Goal: Task Accomplishment & Management: Complete application form

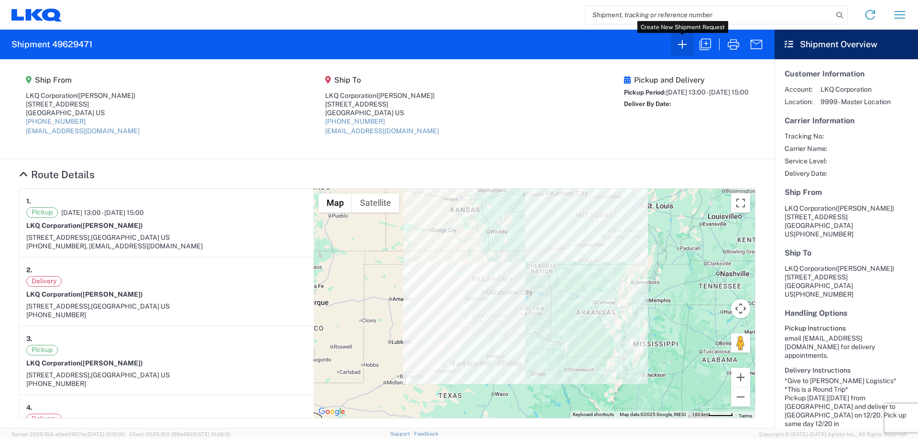
click at [679, 47] on icon "button" at bounding box center [681, 44] width 15 height 15
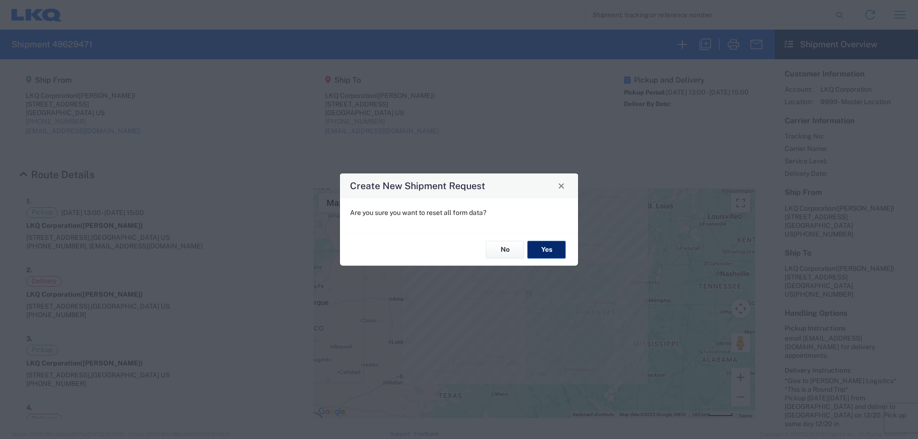
click at [538, 251] on button "Yes" at bounding box center [546, 250] width 38 height 18
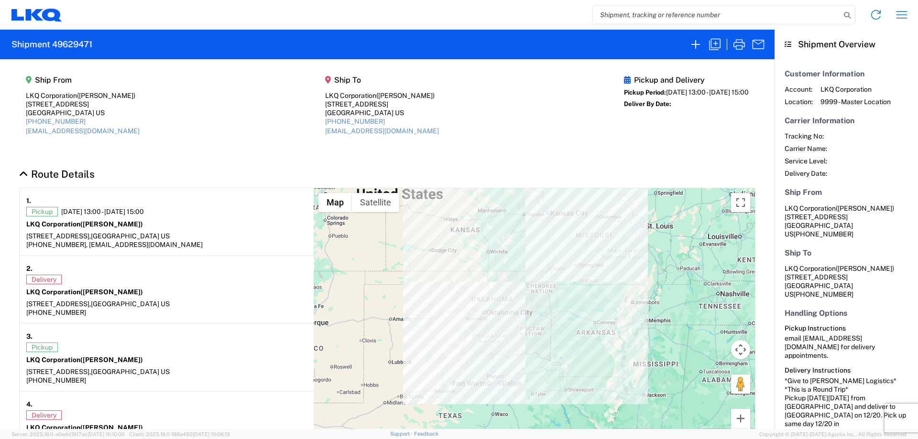
select select "FULL"
select select "LBS"
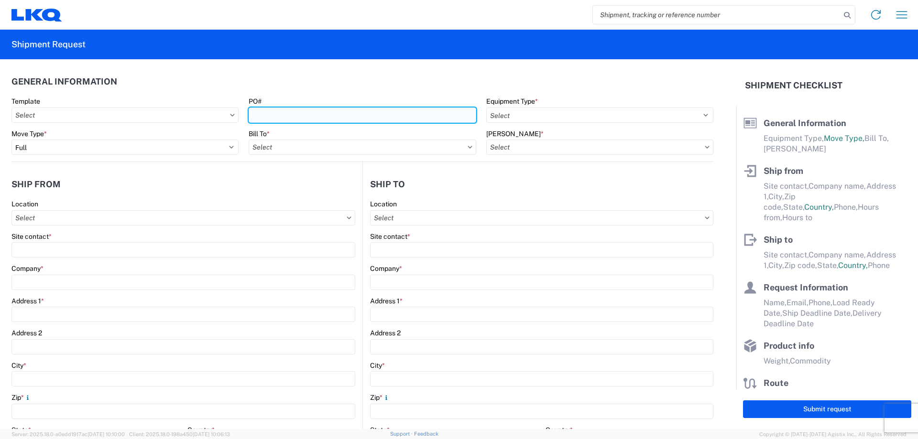
click at [296, 115] on input "PO#" at bounding box center [362, 115] width 227 height 15
type input "T3125"
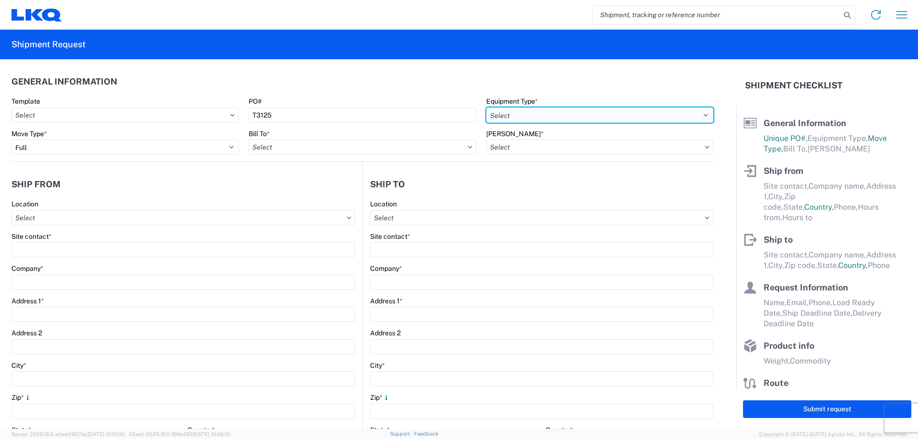
click at [519, 116] on select "Select 53’ Dry Van Flatbed Dropdeck (van) Lowboy (flatbed) Rail" at bounding box center [599, 115] width 227 height 15
select select "STDV"
click at [486, 108] on select "Select 53’ Dry Van Flatbed Dropdeck (van) Lowboy (flatbed) Rail" at bounding box center [599, 115] width 227 height 15
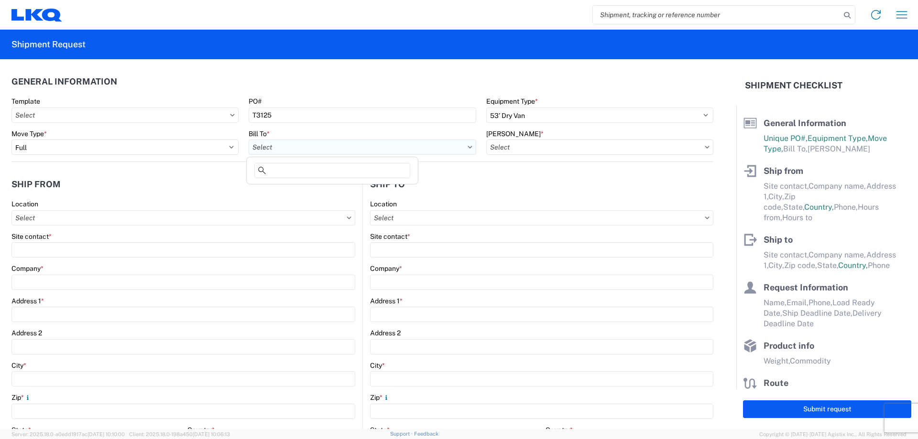
click at [298, 149] on input "Bill To *" at bounding box center [362, 147] width 227 height 15
type input "1882"
click at [331, 190] on div "1882 - North American ATK Corporation" at bounding box center [332, 189] width 167 height 15
type input "1882 - North American ATK Corporation"
click at [540, 150] on input "[PERSON_NAME] *" at bounding box center [599, 147] width 227 height 15
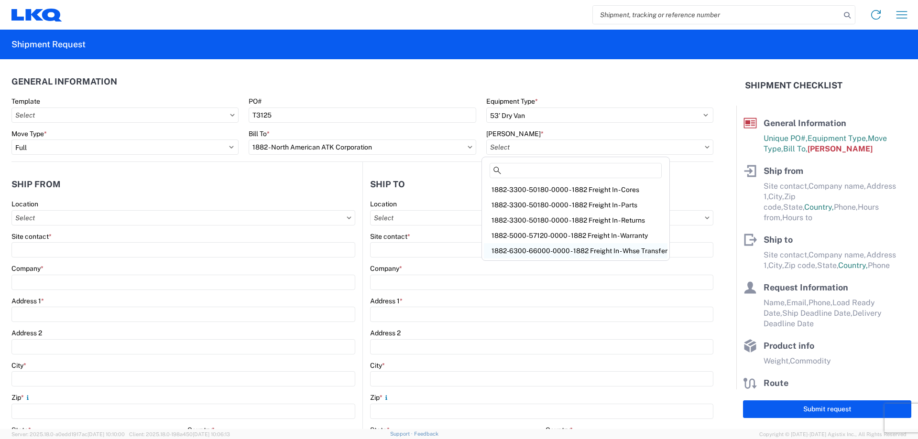
click at [570, 246] on div "1882-6300-66000-0000 - 1882 Freight In - Whse Transfer" at bounding box center [576, 250] width 184 height 15
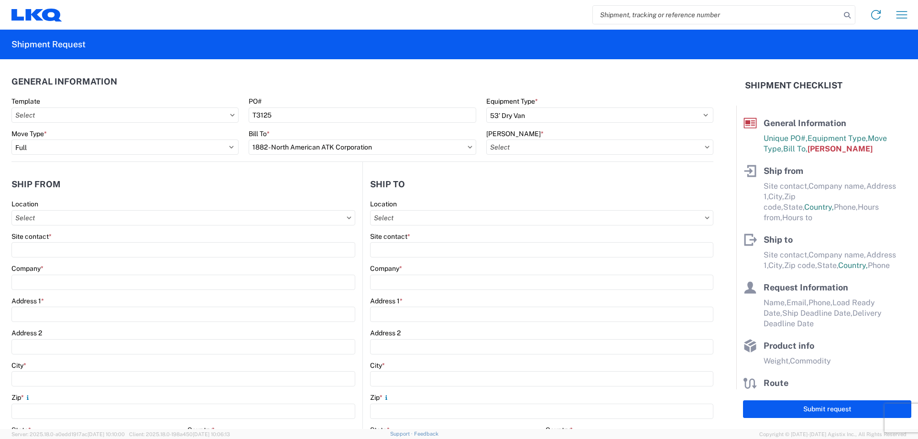
type input "1882-6300-66000-0000 - 1882 Freight In - Whse Transfer"
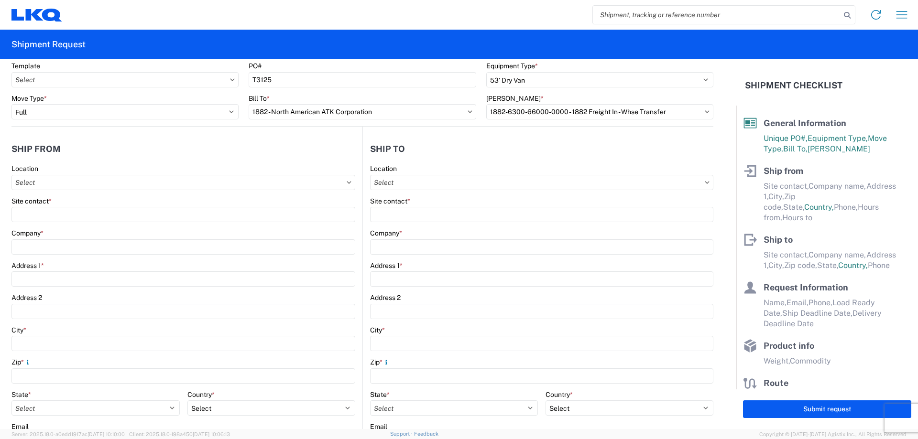
scroll to position [64, 0]
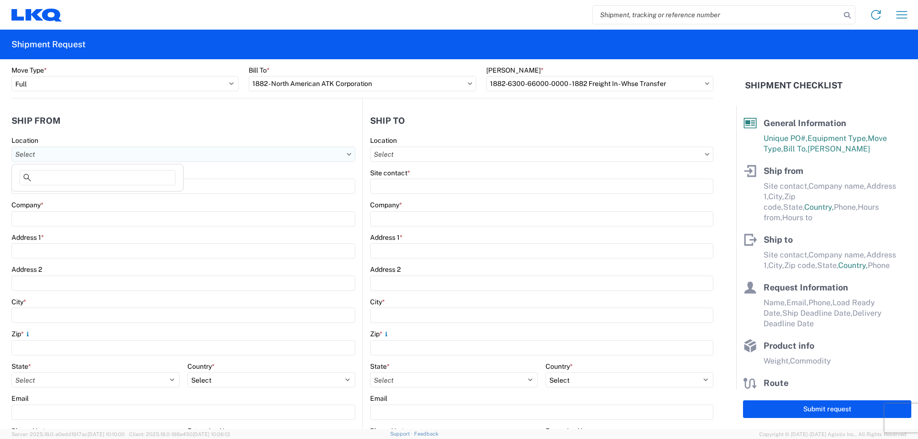
click at [68, 150] on input "Location" at bounding box center [183, 154] width 344 height 15
type input "1882"
click at [93, 201] on div "1882 - North American ATK Corporation" at bounding box center [97, 196] width 167 height 15
type input "1882 - North American ATK Corporation"
type input "LKQ Corporation"
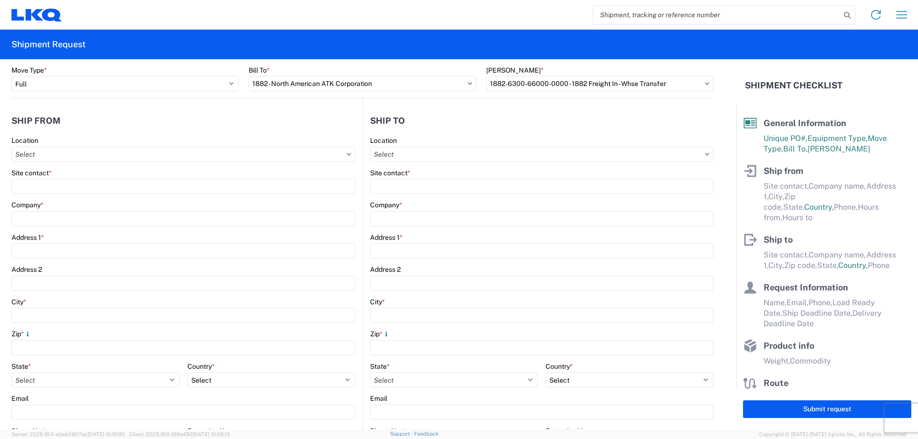
type input "[STREET_ADDRESS]"
type input "[GEOGRAPHIC_DATA]"
type input "75050"
select select "[GEOGRAPHIC_DATA]"
select select "US"
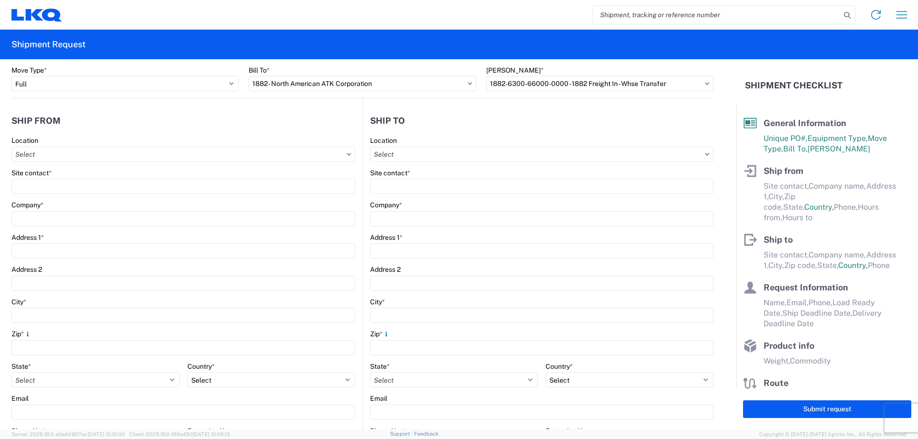
type input "[PHONE_NUMBER]"
type input "07:00"
type input "17:00"
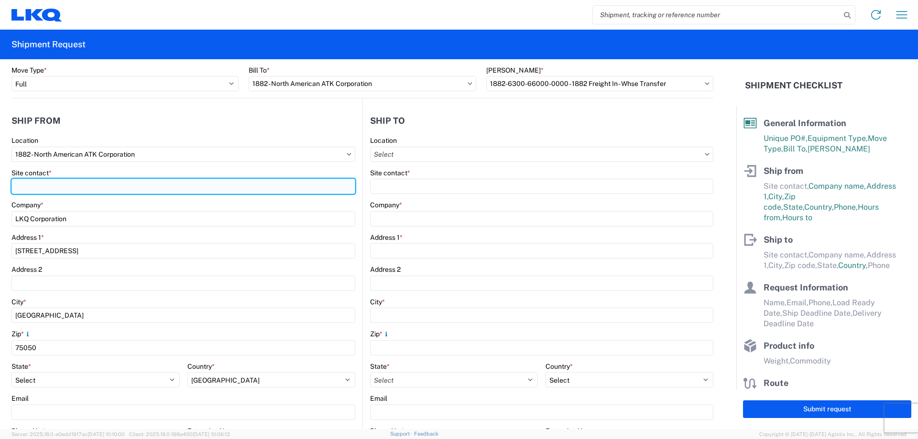
click at [79, 185] on input "Site contact *" at bounding box center [183, 186] width 344 height 15
type input "[PERSON_NAME]"
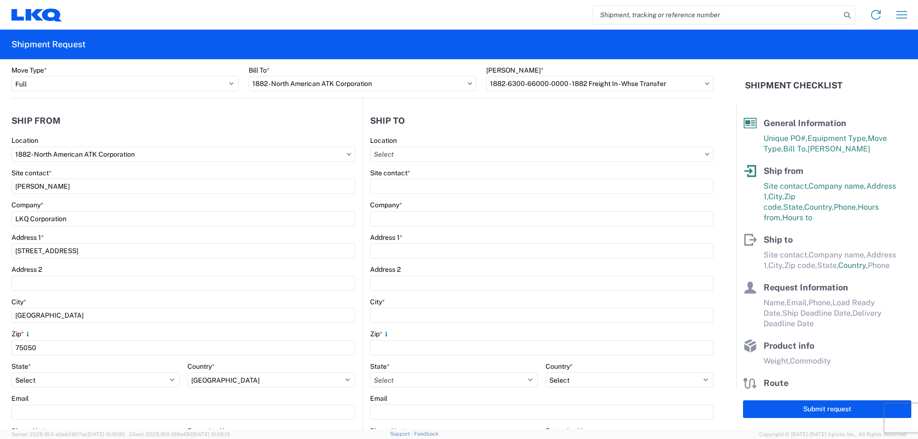
click at [155, 125] on header "Ship from" at bounding box center [186, 121] width 351 height 22
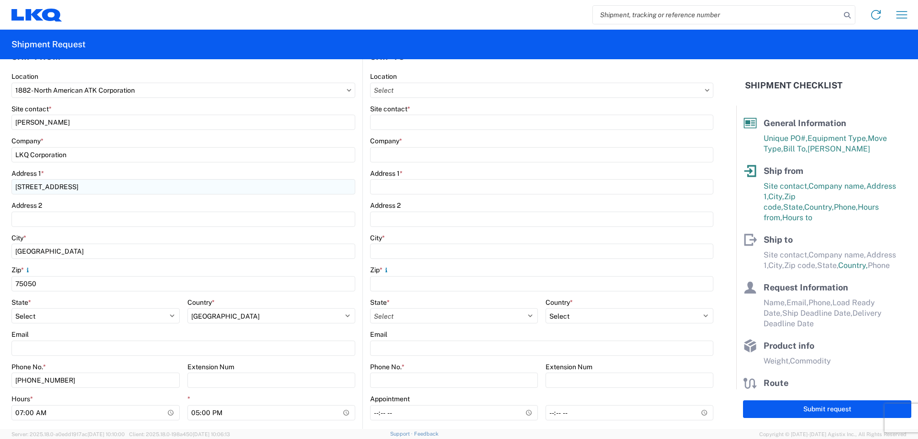
scroll to position [191, 0]
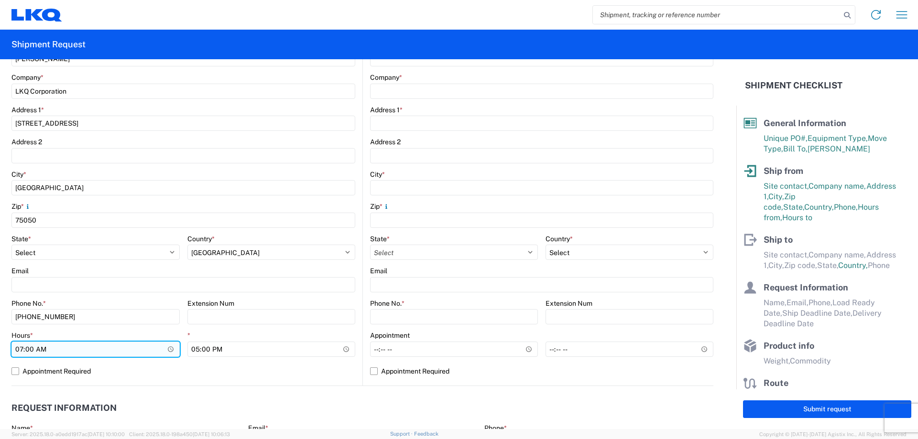
click at [17, 349] on input "07:00" at bounding box center [95, 349] width 168 height 15
type input "13:00"
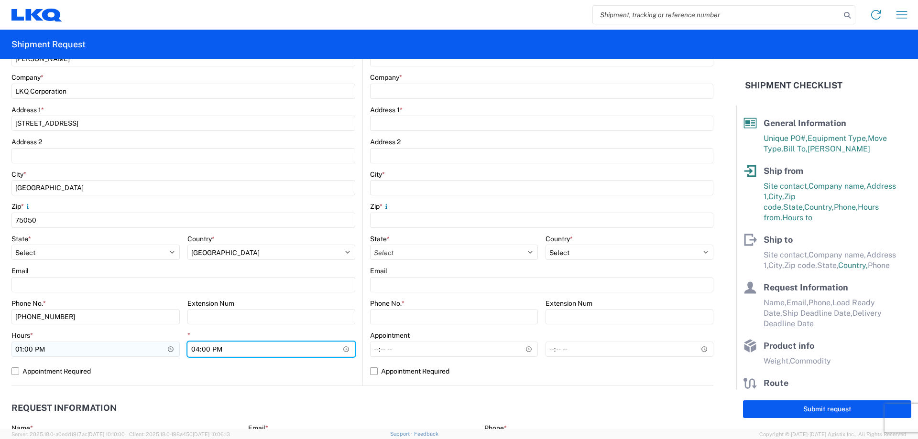
type input "15:00"
click at [162, 398] on header "Request Information" at bounding box center [362, 409] width 702 height 22
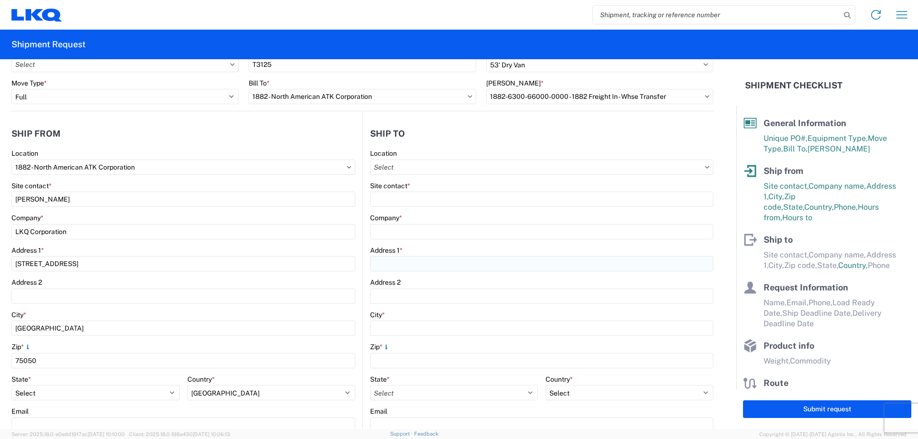
scroll to position [0, 0]
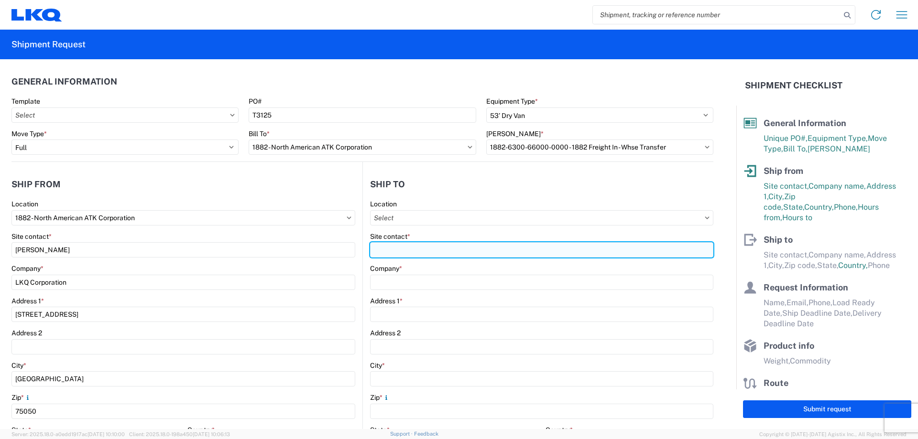
click at [459, 247] on input "Site contact *" at bounding box center [541, 249] width 343 height 15
type input "[DEMOGRAPHIC_DATA]"
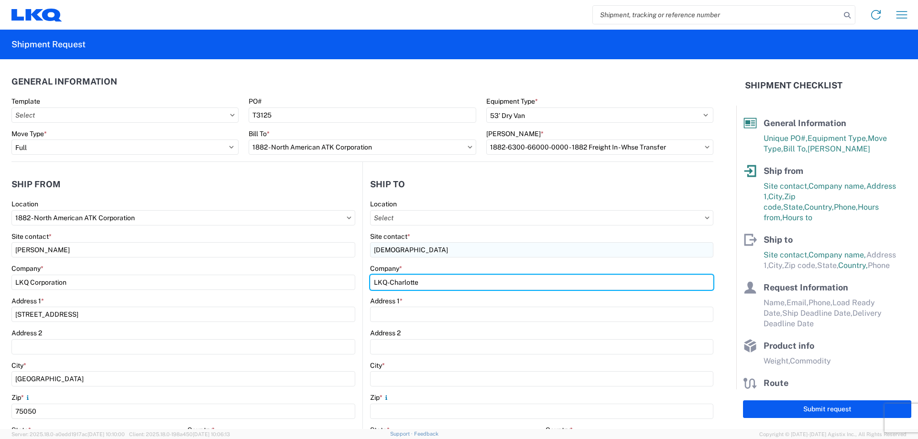
type input "LKQ-Charlotte"
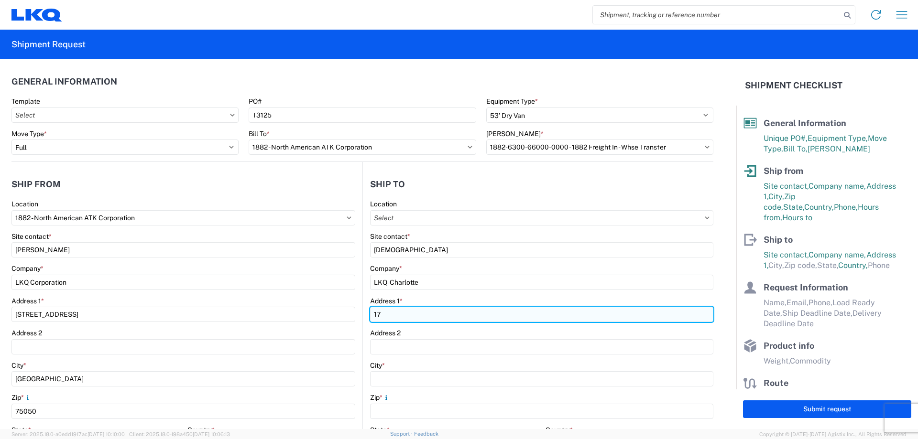
type input "[STREET_ADDRESS]"
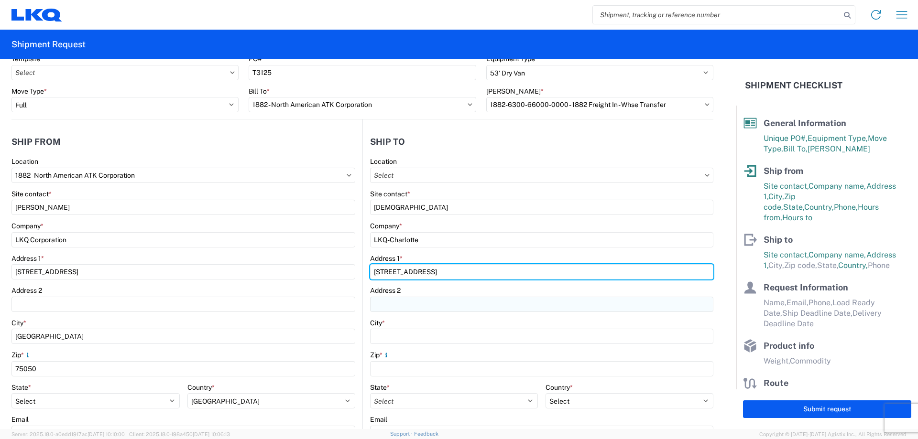
scroll to position [64, 0]
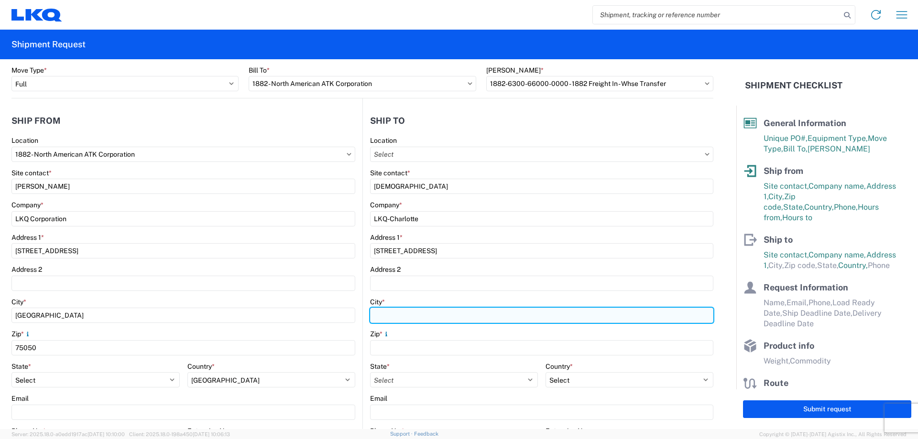
click at [407, 317] on input "City *" at bounding box center [541, 315] width 343 height 15
type input "Charlotte"
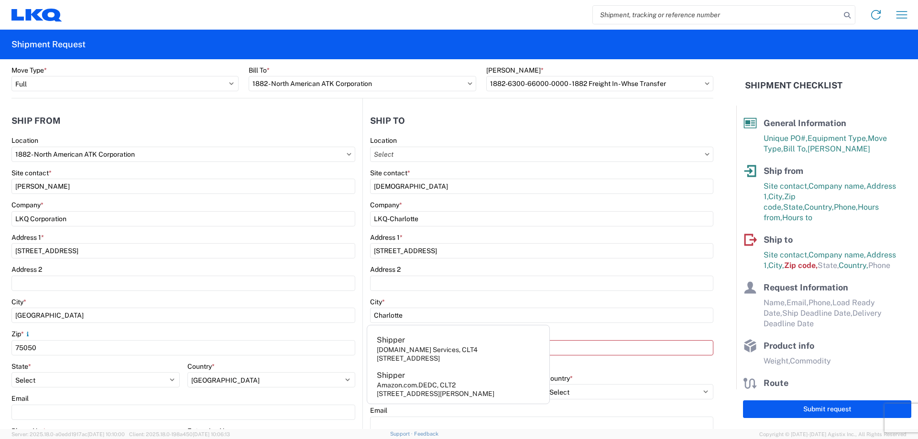
click at [672, 367] on div "This field is required" at bounding box center [541, 364] width 343 height 8
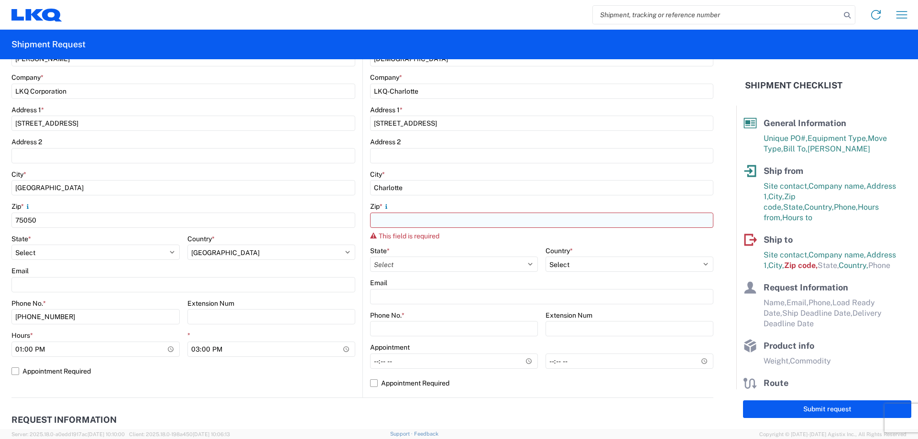
click at [400, 211] on div "Zip *" at bounding box center [541, 206] width 343 height 9
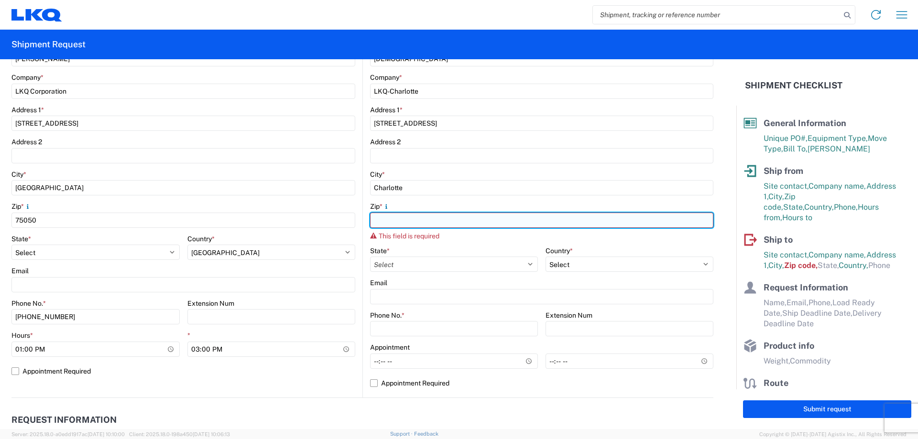
click at [404, 220] on input "Zip *" at bounding box center [541, 220] width 343 height 15
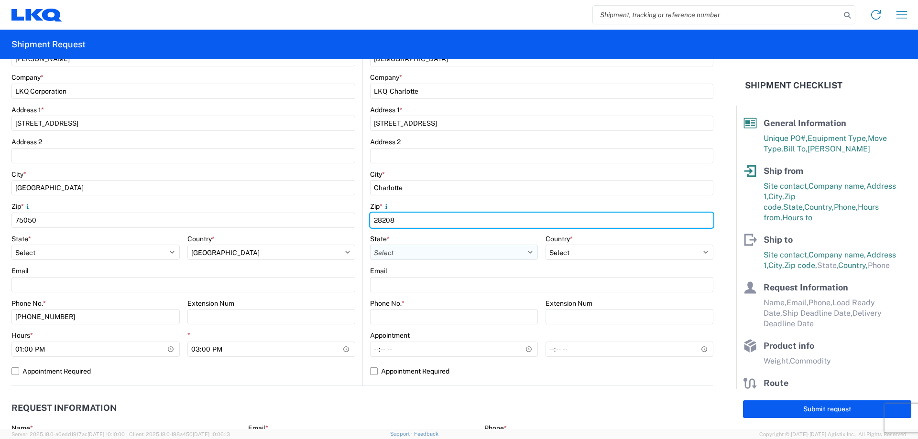
type input "28208"
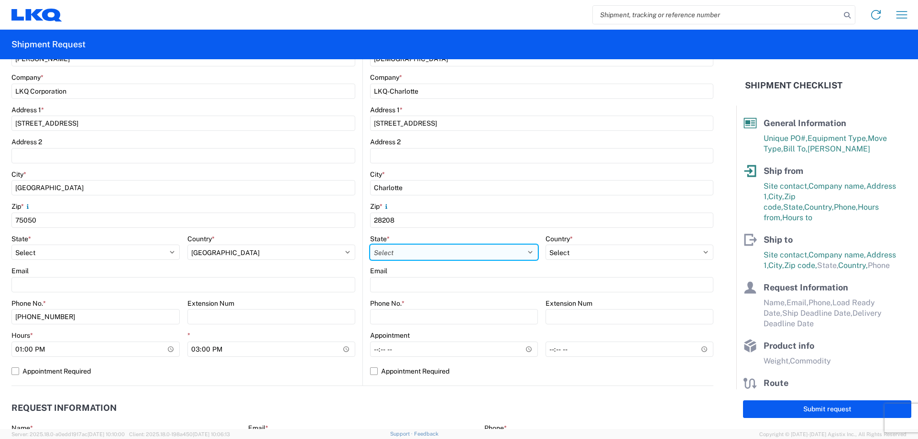
click at [421, 245] on select "Select [US_STATE] [US_STATE] [US_STATE] [US_STATE] Armed Forces Americas Armed …" at bounding box center [454, 252] width 168 height 15
select select "NC"
click at [370, 245] on select "Select [US_STATE] [US_STATE] [US_STATE] [US_STATE] Armed Forces Americas Armed …" at bounding box center [454, 252] width 168 height 15
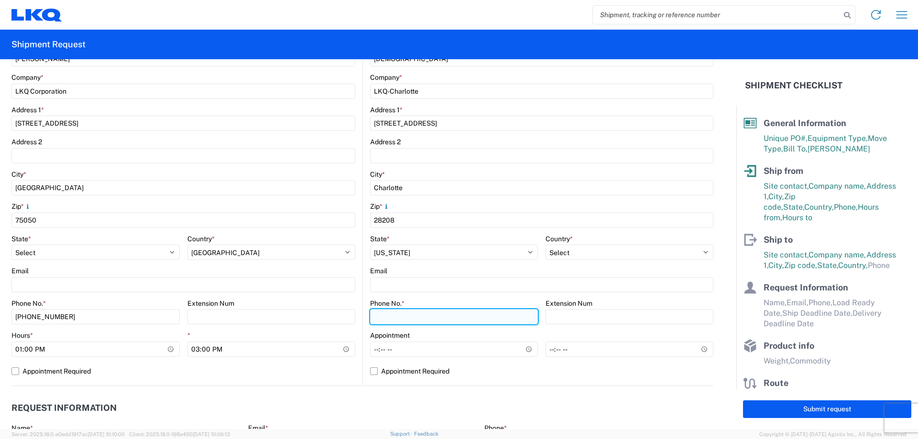
click at [404, 316] on input "Phone No. *" at bounding box center [454, 316] width 168 height 15
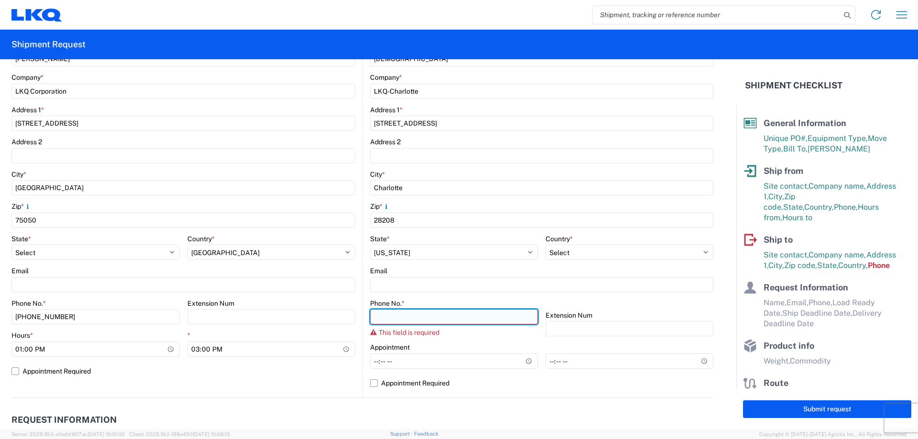
paste input "[PHONE_NUMBER]"
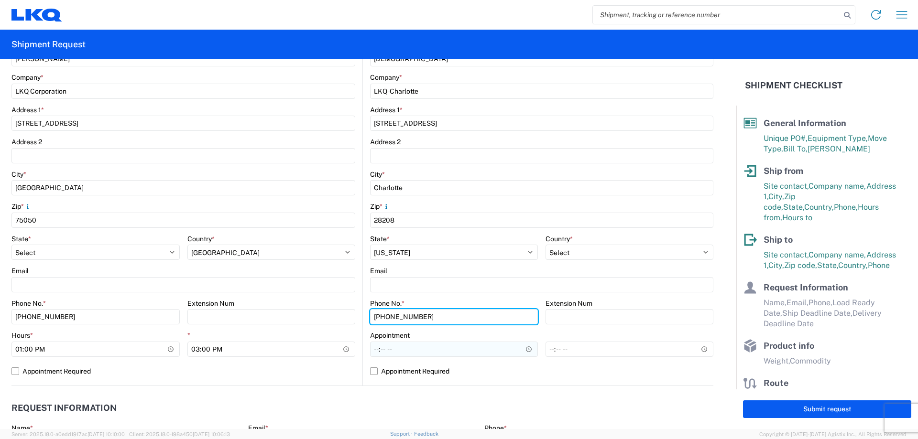
type input "[PHONE_NUMBER]"
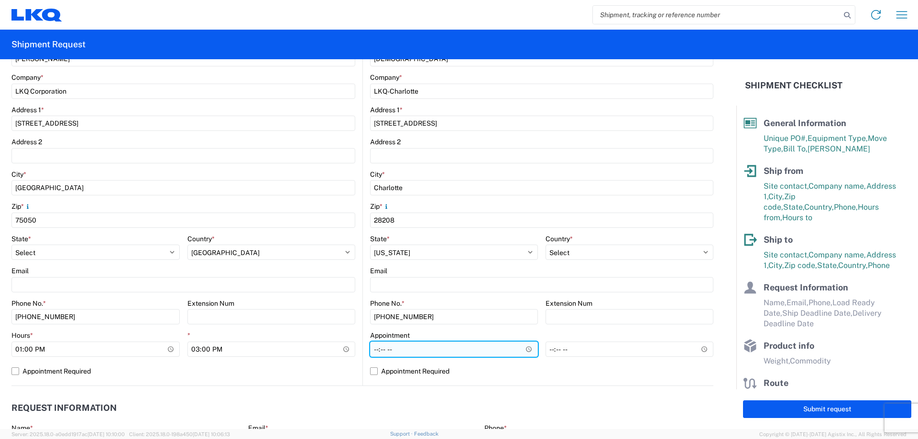
click at [377, 348] on input "Hours *" at bounding box center [454, 349] width 168 height 15
click at [374, 349] on input "Hours *" at bounding box center [454, 349] width 168 height 15
type input "08:00"
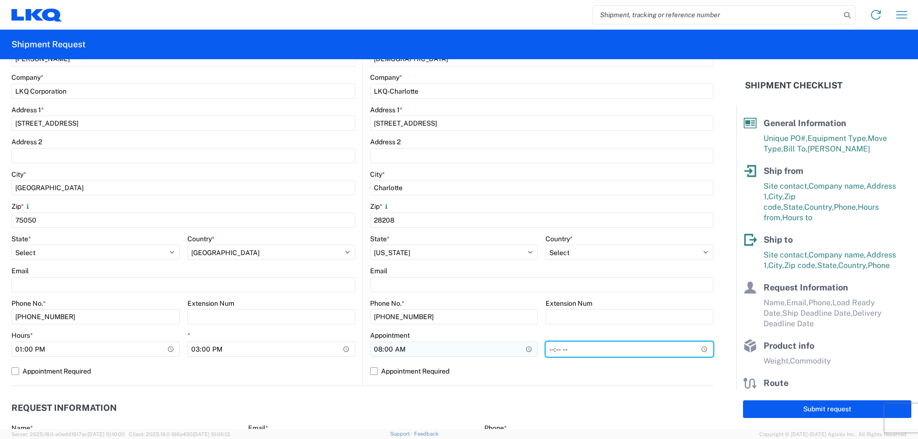
type input "14:00"
click at [400, 410] on header "Request Information" at bounding box center [362, 409] width 702 height 22
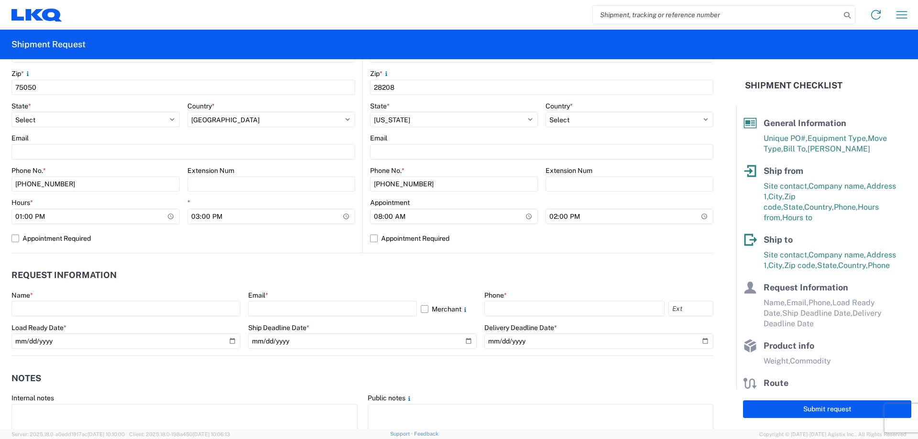
scroll to position [446, 0]
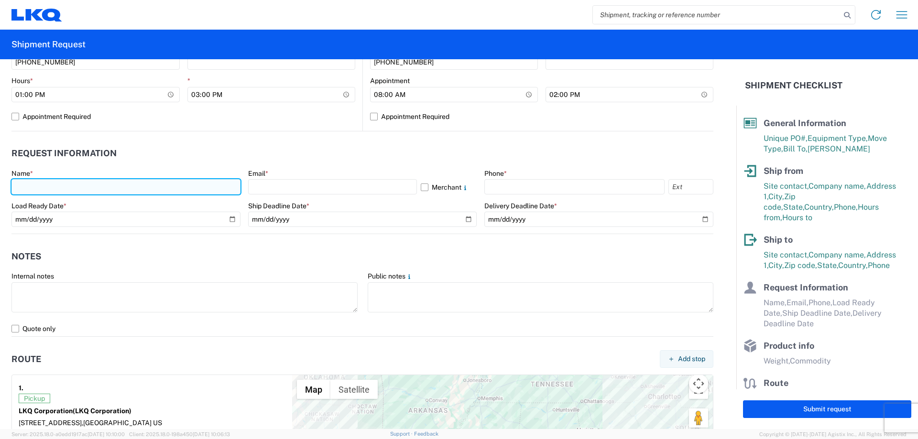
click at [82, 186] on input "text" at bounding box center [125, 186] width 229 height 15
type input "[PERSON_NAME]"
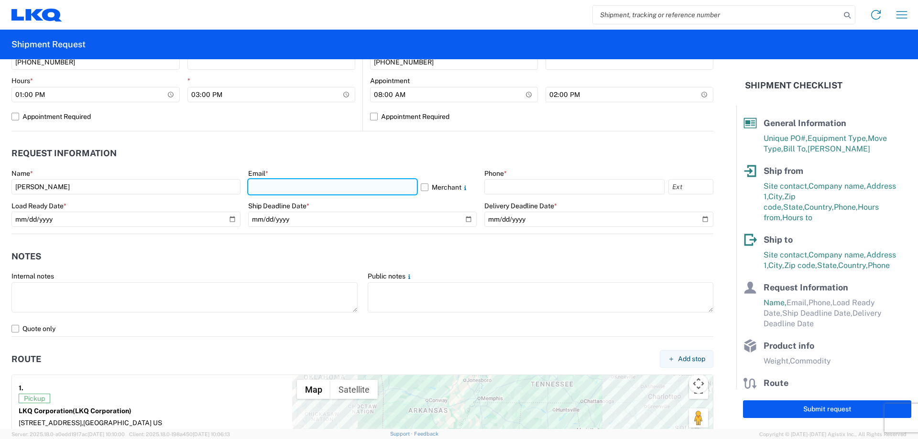
drag, startPoint x: 266, startPoint y: 184, endPoint x: 281, endPoint y: 190, distance: 15.4
click at [266, 184] on input "text" at bounding box center [332, 186] width 169 height 15
type input "[EMAIL_ADDRESS][DOMAIN_NAME]"
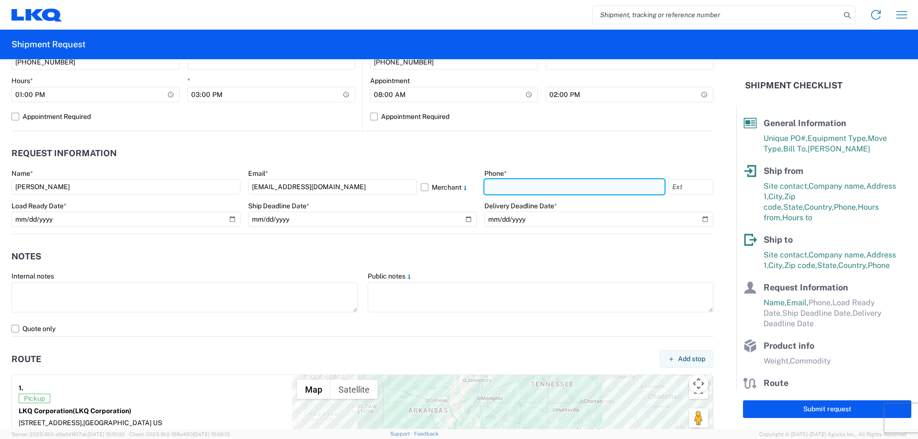
click at [544, 184] on input "text" at bounding box center [574, 186] width 180 height 15
type input "[PHONE_NUMBER]"
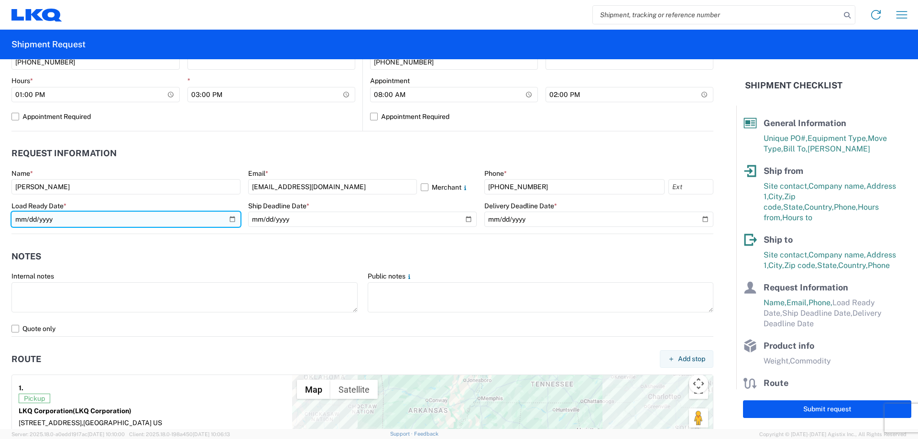
click at [230, 218] on input "date" at bounding box center [125, 219] width 229 height 15
type input "[DATE]"
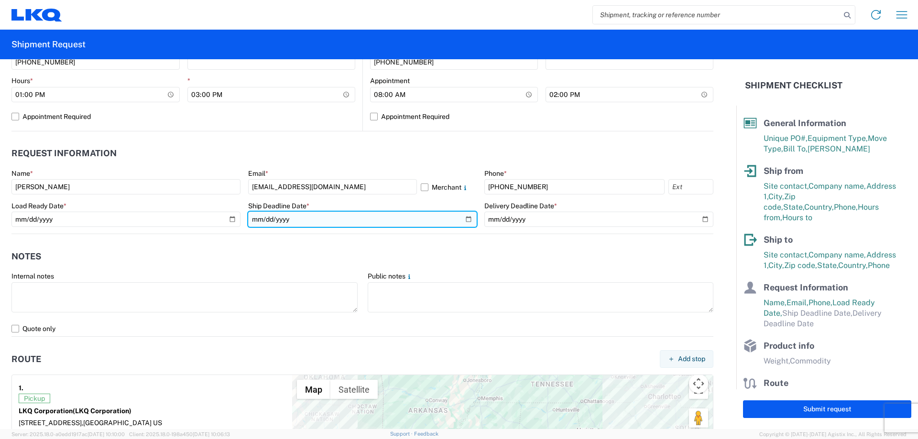
drag, startPoint x: 466, startPoint y: 218, endPoint x: 437, endPoint y: 225, distance: 29.4
click at [465, 218] on input "date" at bounding box center [362, 219] width 229 height 15
type input "[DATE]"
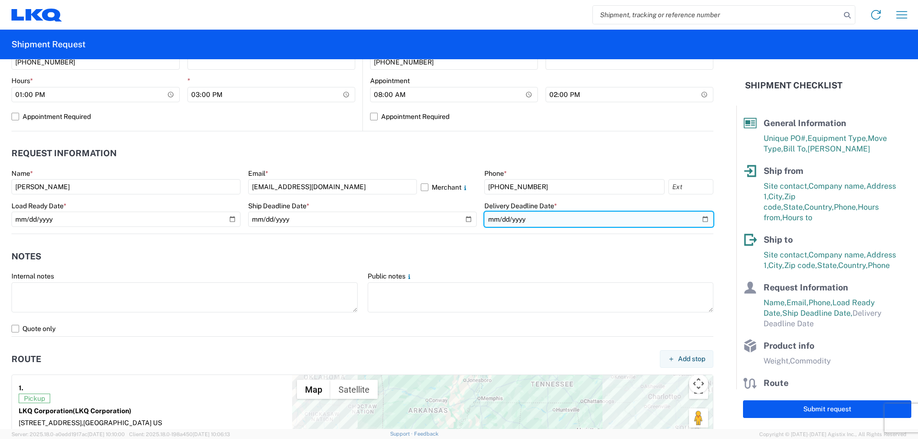
click at [699, 219] on input "date" at bounding box center [598, 219] width 229 height 15
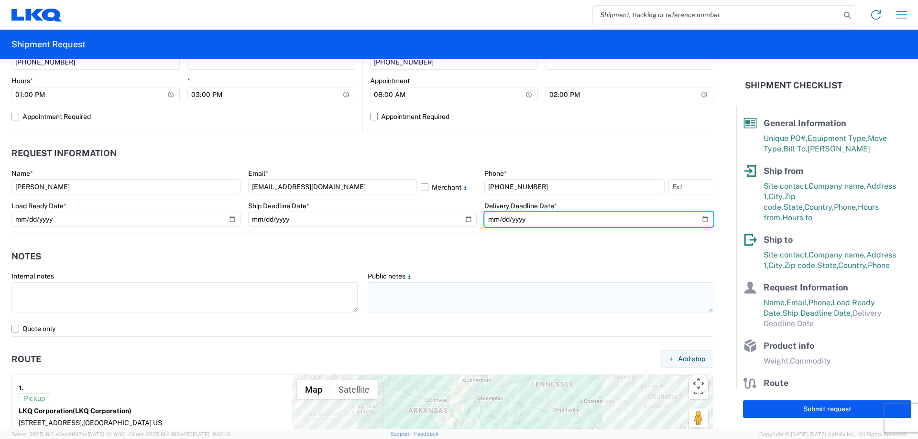
type input "[DATE]"
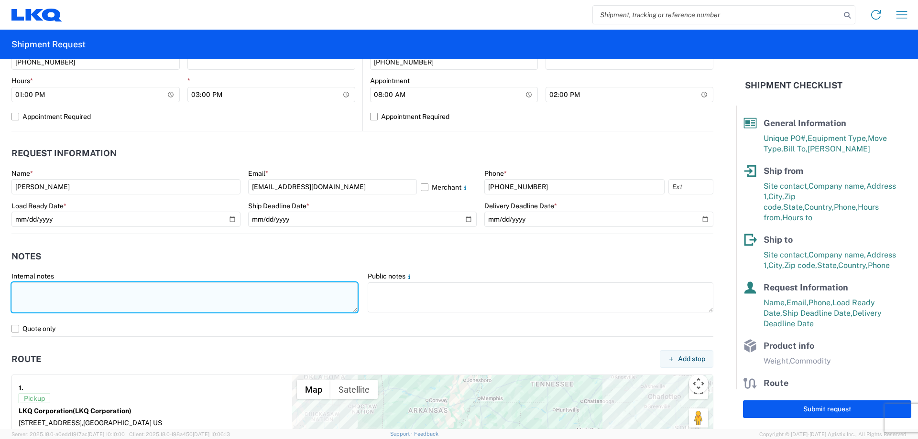
click at [84, 308] on textarea at bounding box center [184, 297] width 346 height 30
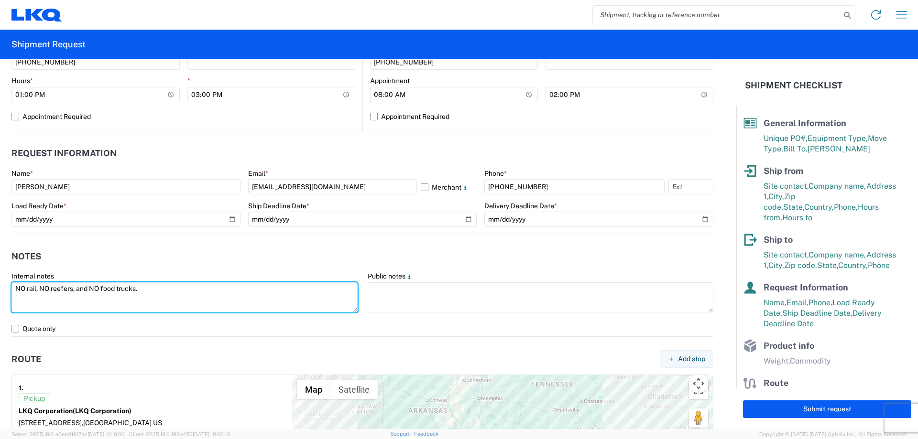
drag, startPoint x: 148, startPoint y: 291, endPoint x: 9, endPoint y: 289, distance: 139.1
click at [9, 289] on agx-form-control-wrapper-v2 "Internal notes NO rail, NO reefers, and NO food trucks." at bounding box center [185, 296] width 356 height 49
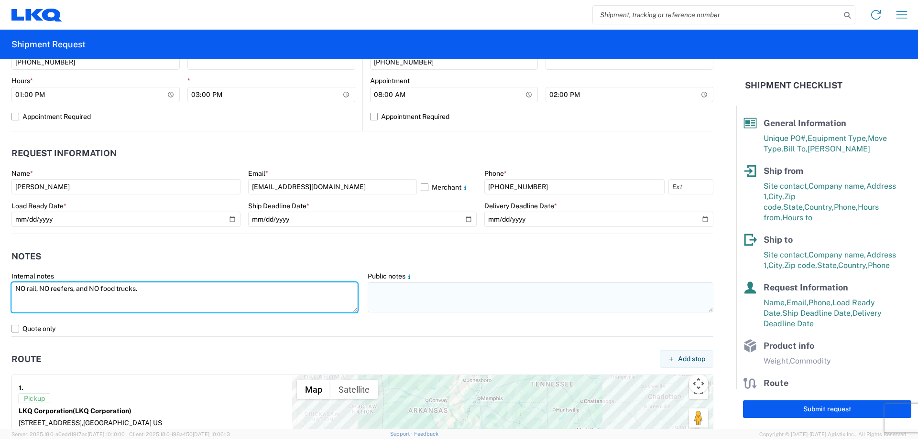
type textarea "NO rail, NO reefers, and NO food trucks."
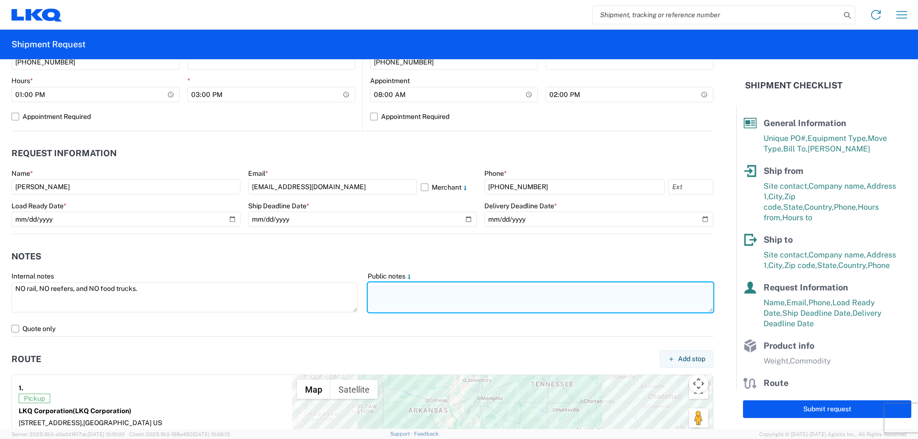
click at [402, 301] on textarea at bounding box center [541, 297] width 346 height 30
paste textarea "NO rail, NO reefers, and NO food trucks."
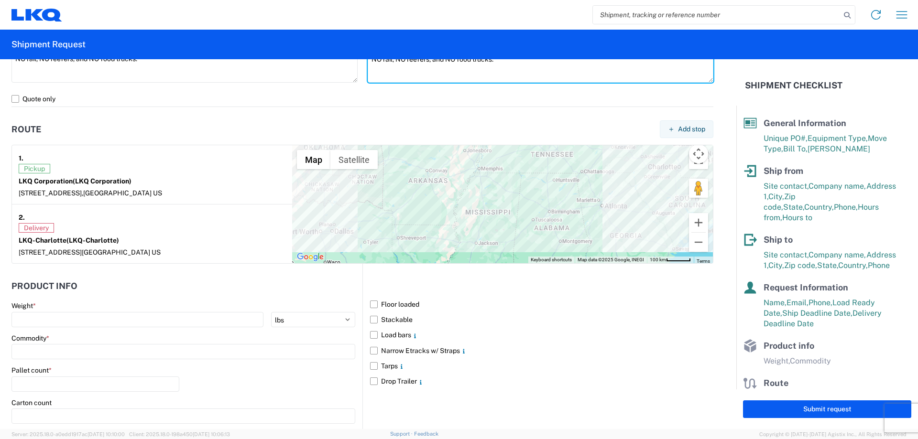
scroll to position [777, 0]
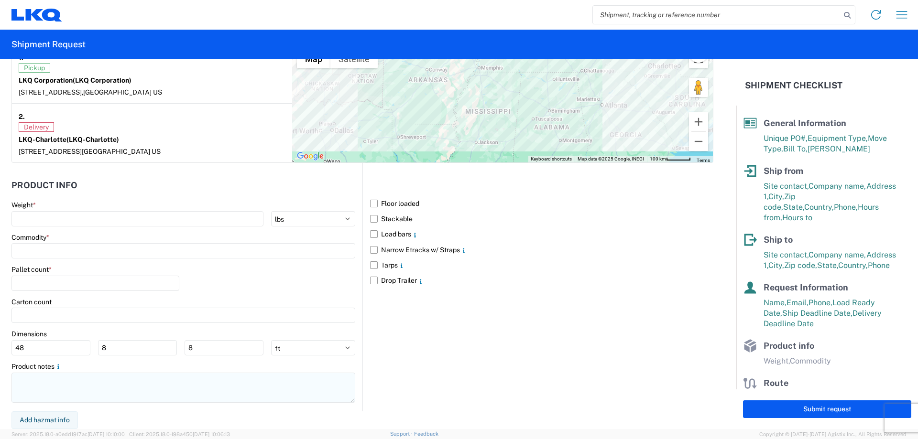
type textarea "NO rail, NO reefers, and NO food trucks."
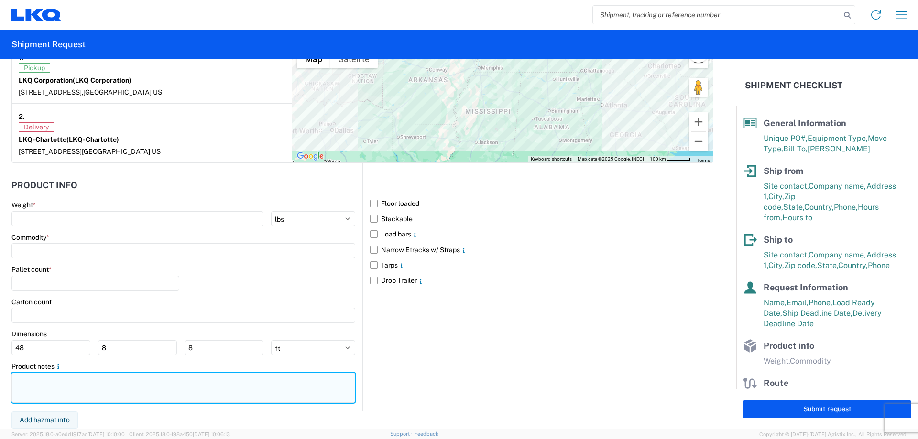
click at [67, 381] on textarea at bounding box center [183, 388] width 344 height 30
paste textarea "NO rail, NO reefers, and NO food trucks."
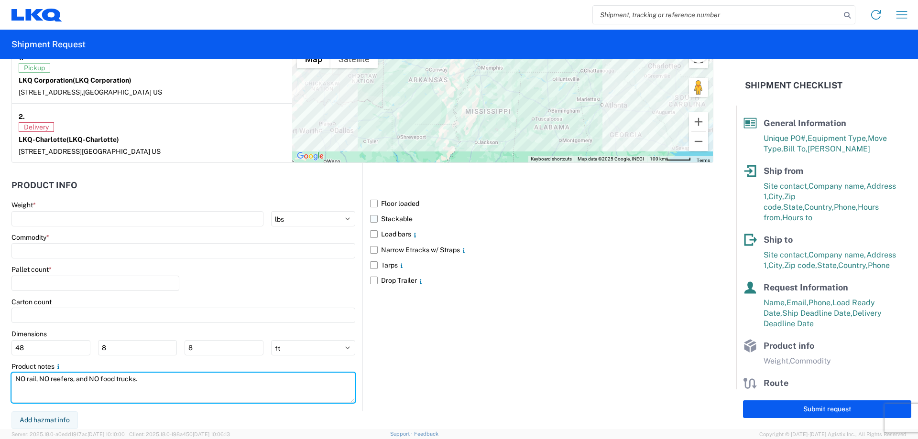
type textarea "NO rail, NO reefers, and NO food trucks."
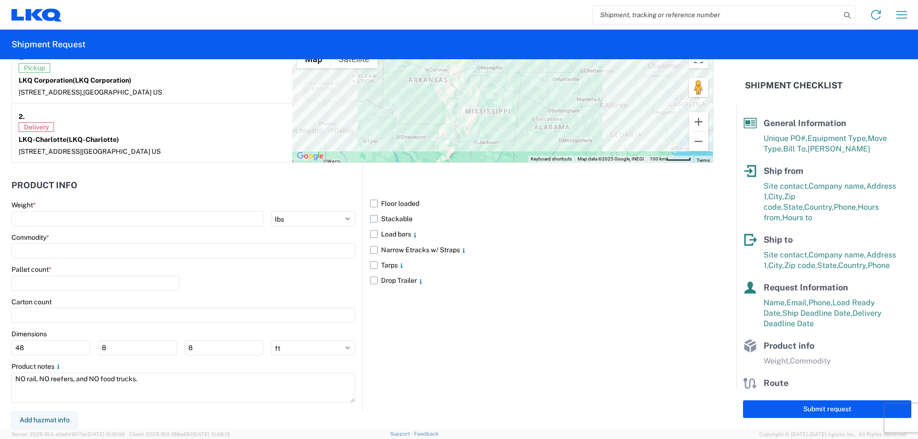
click at [370, 219] on label "Stackable" at bounding box center [541, 218] width 343 height 15
click at [0, 0] on input "Stackable" at bounding box center [0, 0] width 0 height 0
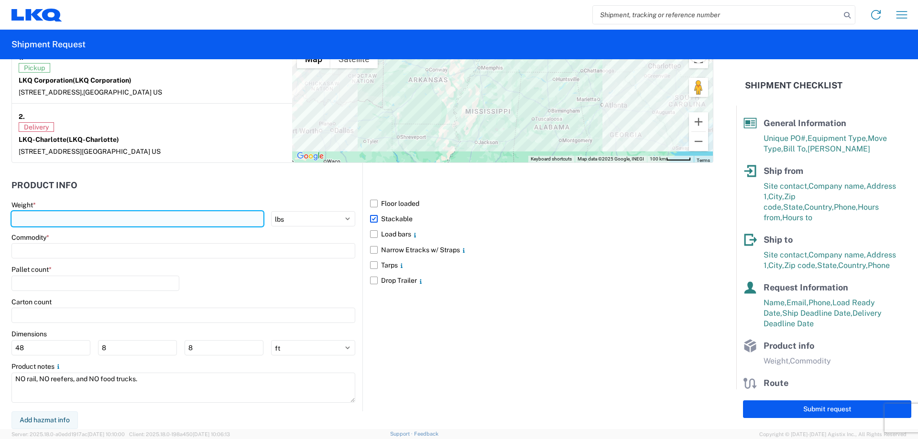
click at [204, 218] on input "number" at bounding box center [137, 218] width 252 height 15
type input "32900"
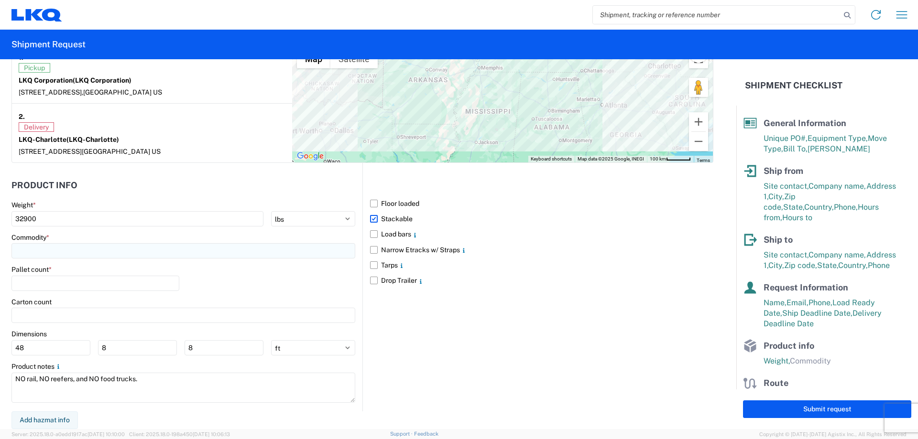
click at [128, 248] on input at bounding box center [183, 250] width 344 height 15
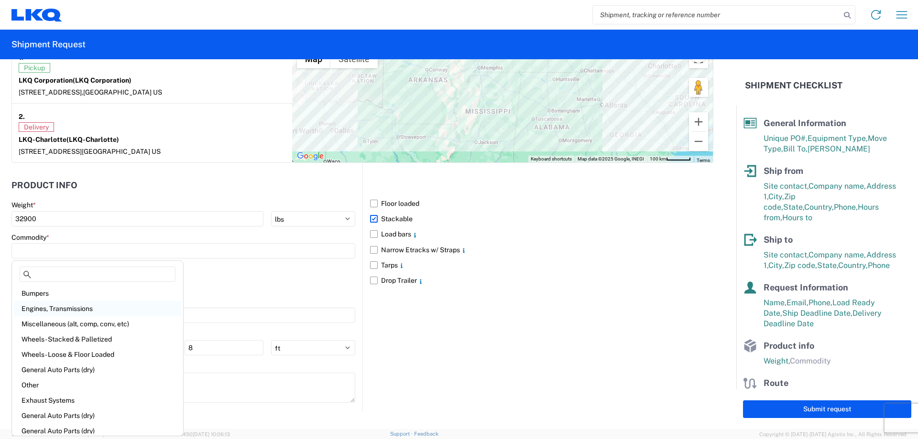
click at [103, 311] on div "Engines, Transmissions" at bounding box center [97, 308] width 167 height 15
type input "Engines, Transmissions"
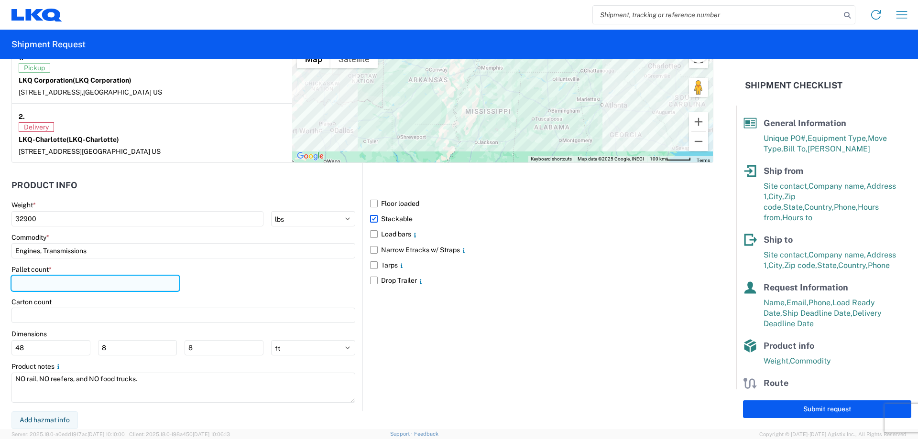
click at [62, 282] on input "number" at bounding box center [95, 283] width 168 height 15
type input "40"
click at [254, 296] on div "Pallet count * 40" at bounding box center [183, 281] width 344 height 32
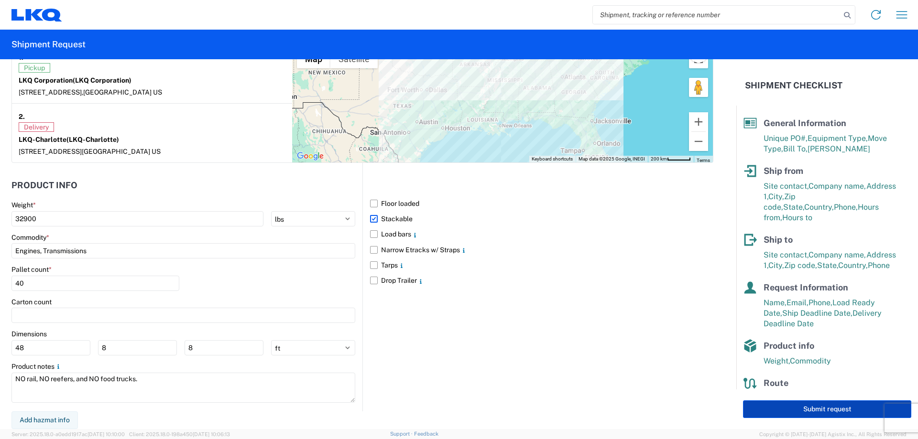
click at [773, 409] on button "Submit request" at bounding box center [827, 410] width 168 height 18
select select "US"
